Goal: Task Accomplishment & Management: Manage account settings

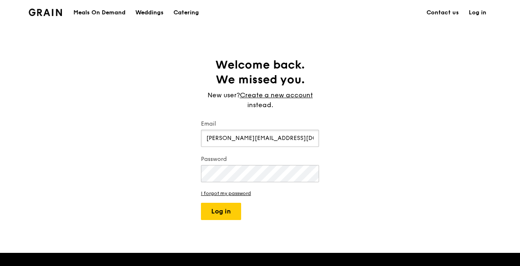
type input "[PERSON_NAME][EMAIL_ADDRESS][DOMAIN_NAME]"
click at [231, 214] on button "Log in" at bounding box center [221, 211] width 40 height 17
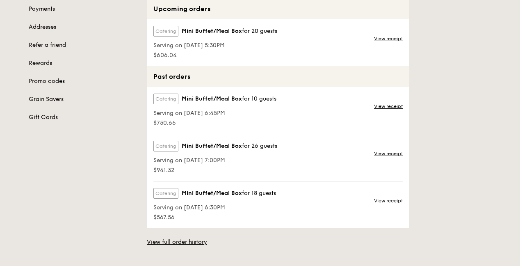
scroll to position [41, 0]
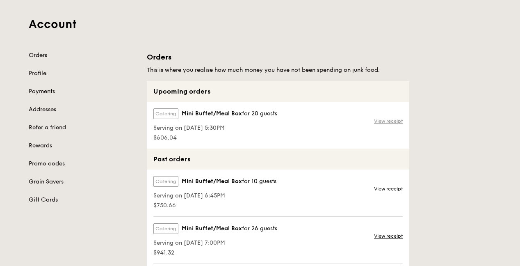
click at [382, 121] on link "View receipt" at bounding box center [388, 121] width 29 height 7
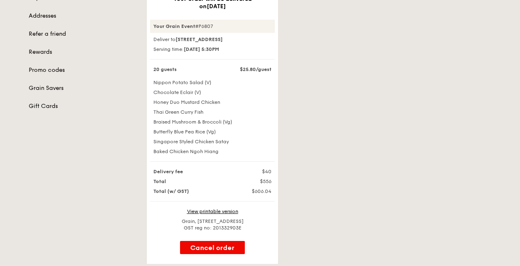
scroll to position [164, 0]
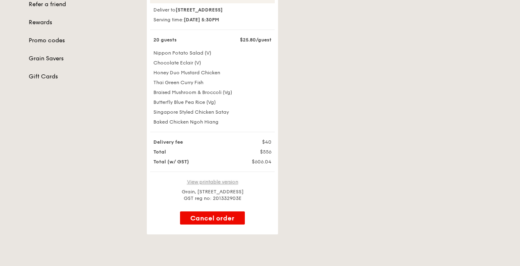
click at [224, 185] on link "View printable version" at bounding box center [212, 182] width 51 height 6
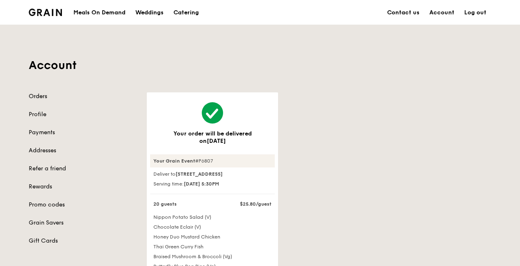
click at [41, 96] on link "Orders" at bounding box center [83, 96] width 108 height 8
